Goal: Information Seeking & Learning: Learn about a topic

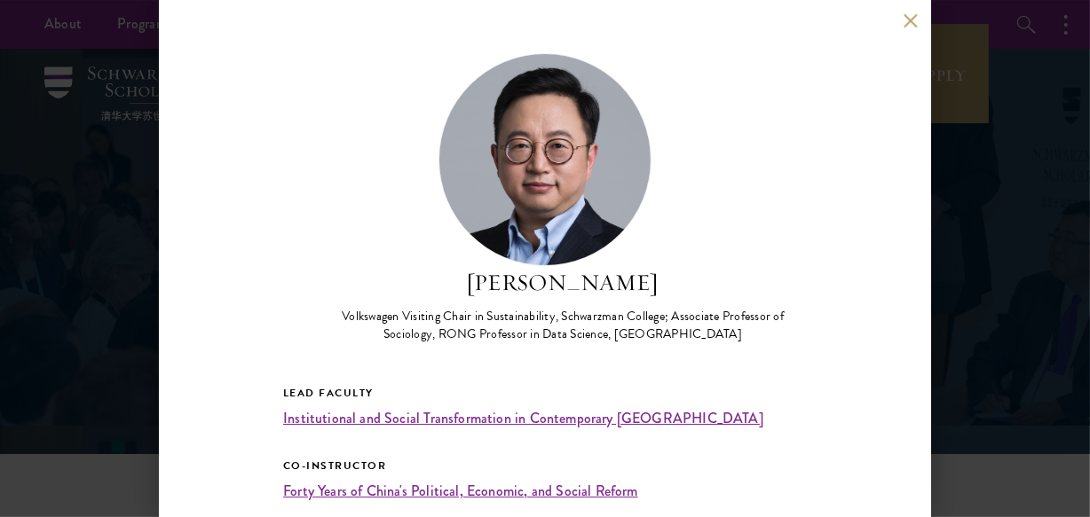
drag, startPoint x: 905, startPoint y: 12, endPoint x: 931, endPoint y: 43, distance: 40.3
click at [909, 15] on div "[PERSON_NAME] Volkswagen Visiting Chair in Sustainability, [GEOGRAPHIC_DATA]; A…" at bounding box center [545, 258] width 772 height 517
click at [915, 19] on button at bounding box center [909, 20] width 15 height 15
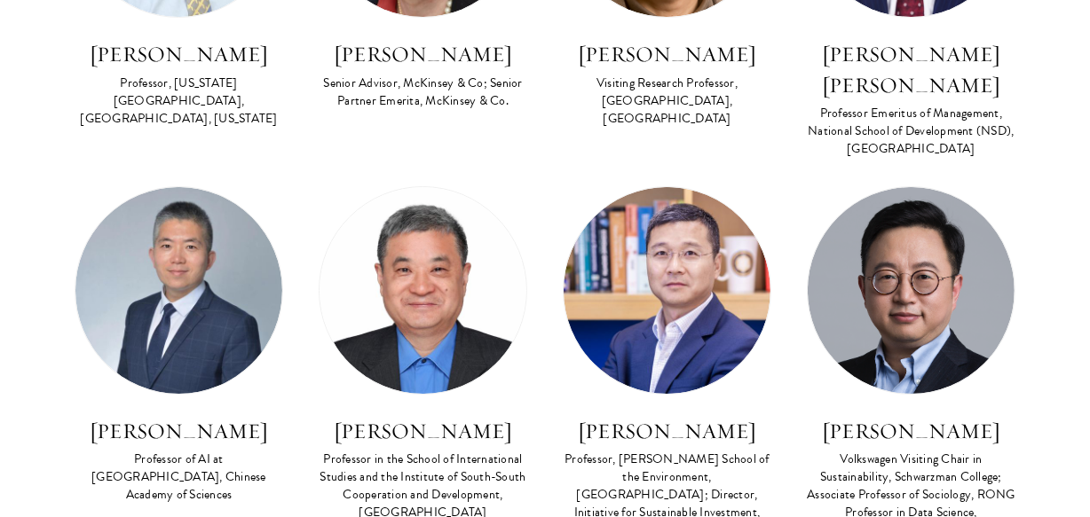
scroll to position [6050, 0]
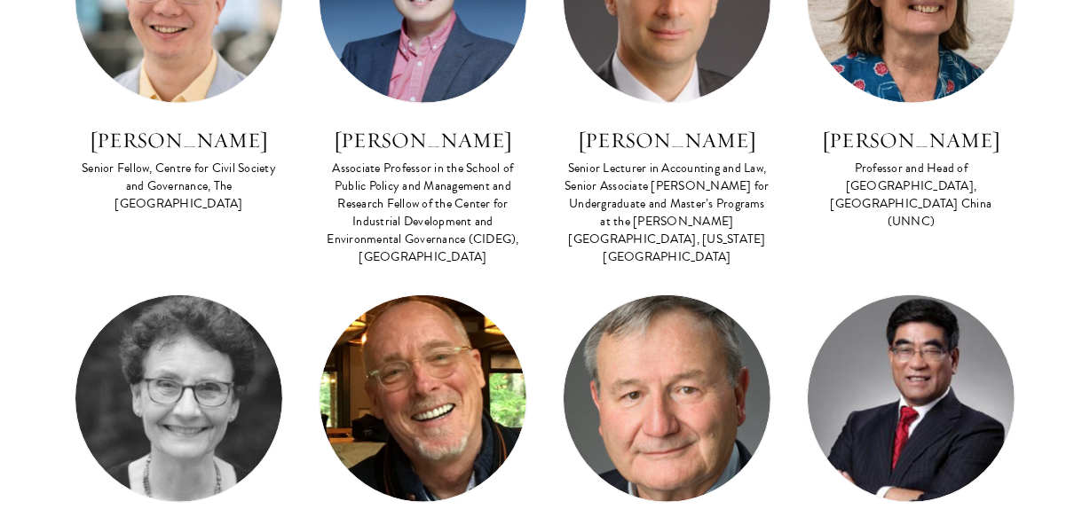
scroll to position [1290, 0]
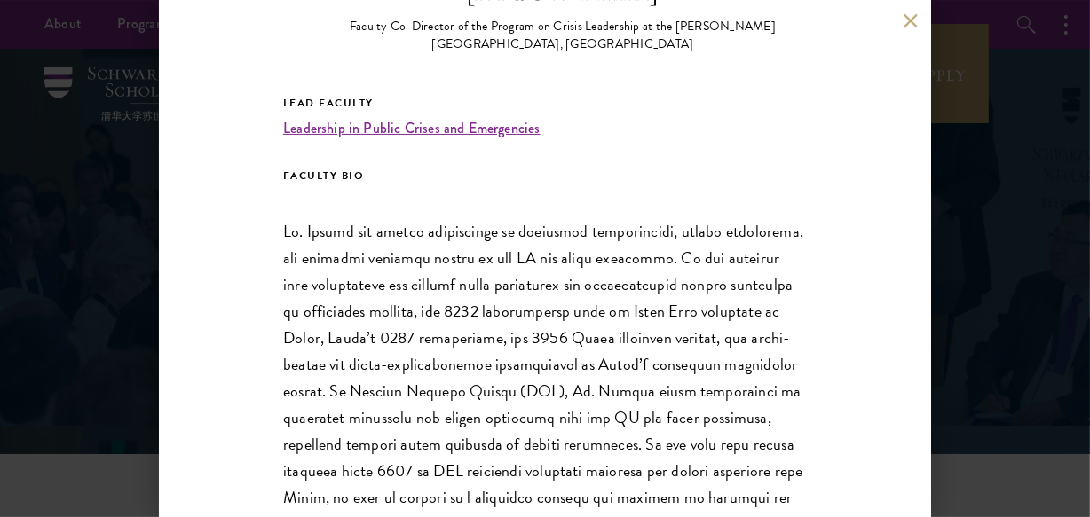
scroll to position [403, 0]
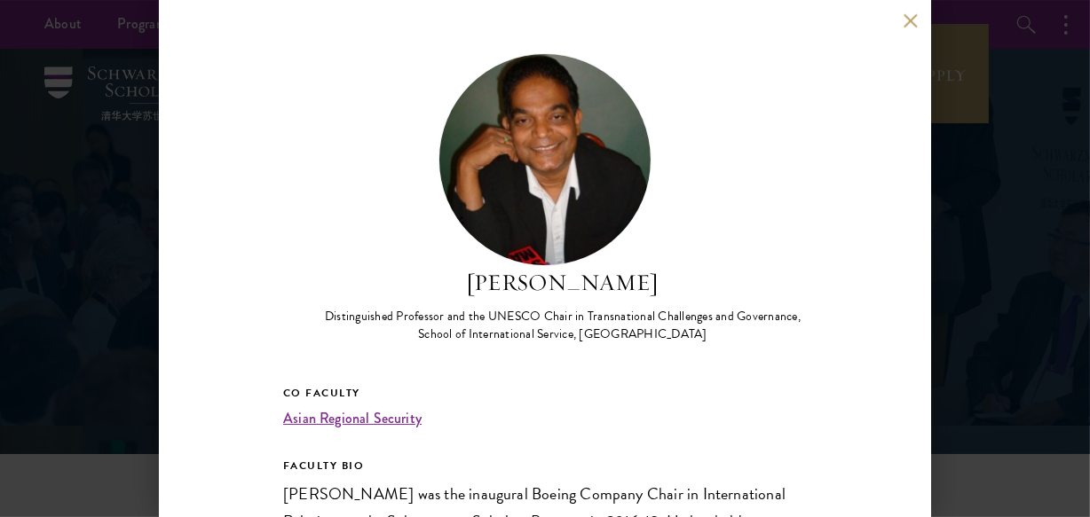
drag, startPoint x: 440, startPoint y: 290, endPoint x: 698, endPoint y: 275, distance: 258.7
click at [698, 275] on h2 "[PERSON_NAME]" at bounding box center [563, 283] width 488 height 34
copy h2 "[PERSON_NAME]"
